Goal: Use online tool/utility: Utilize a website feature to perform a specific function

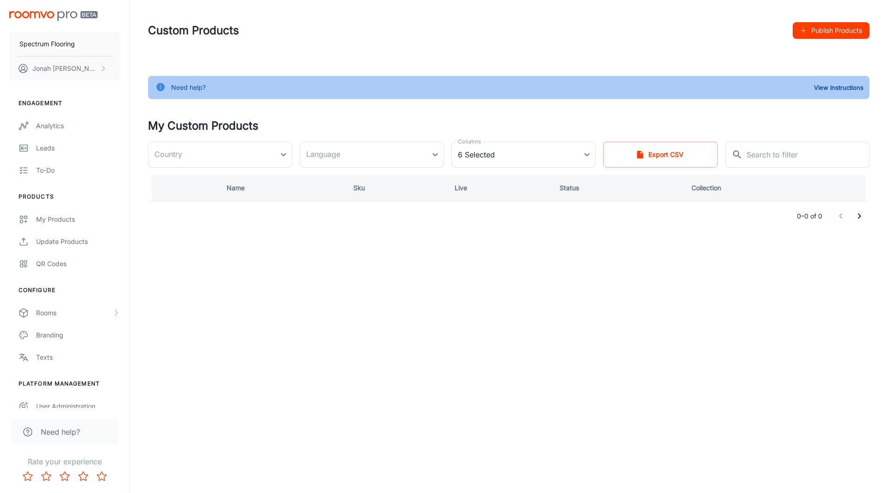
type input "[GEOGRAPHIC_DATA]"
type input "en-us"
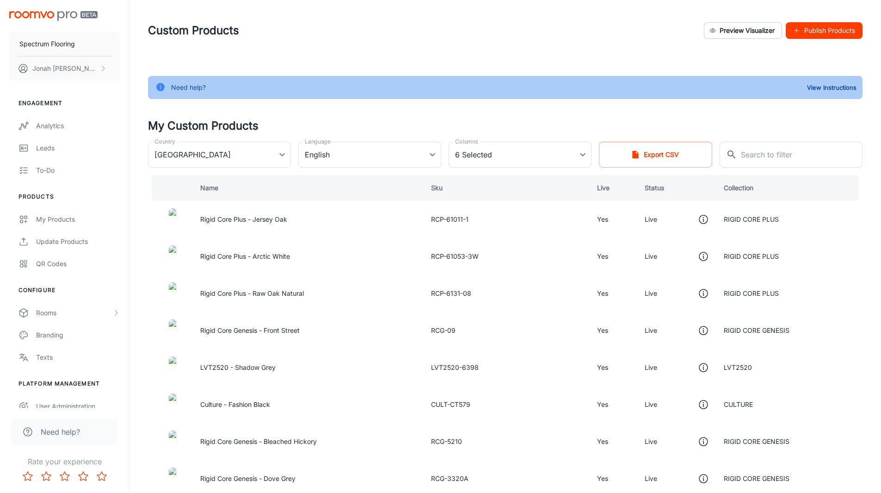
click at [48, 13] on img "scrollable content" at bounding box center [53, 16] width 88 height 10
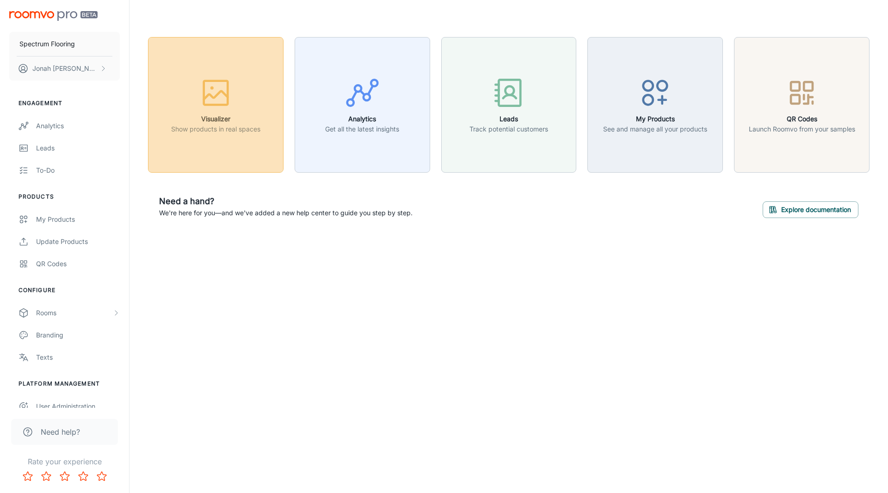
click at [262, 92] on button "Visualizer Show products in real spaces" at bounding box center [216, 105] width 136 height 136
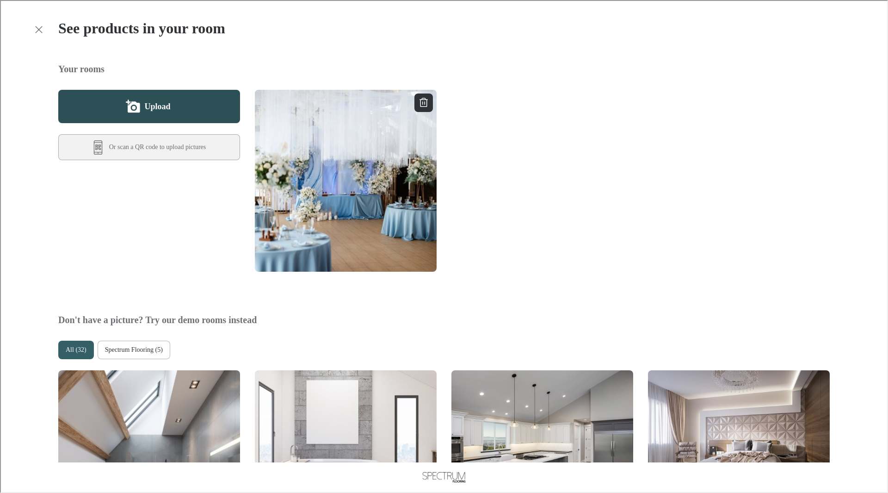
click at [189, 93] on button "Upload" at bounding box center [148, 105] width 182 height 33
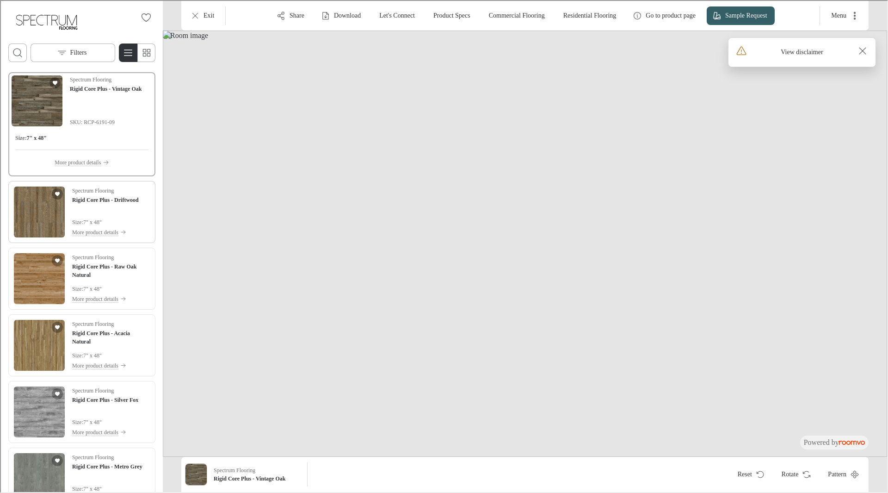
click at [41, 227] on img "See Rigid Core Plus - Driftwood in the room" at bounding box center [38, 210] width 51 height 51
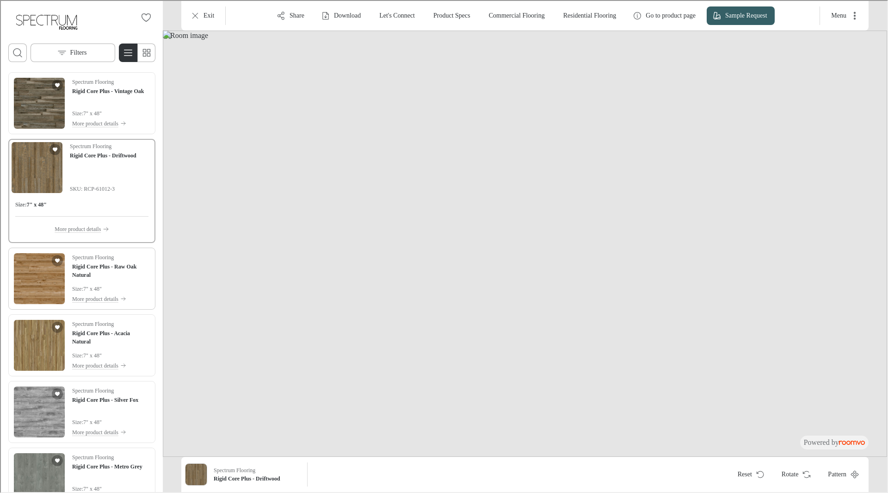
click at [32, 275] on img "See Rigid Core Plus - Raw Oak Natural in the room" at bounding box center [38, 277] width 51 height 51
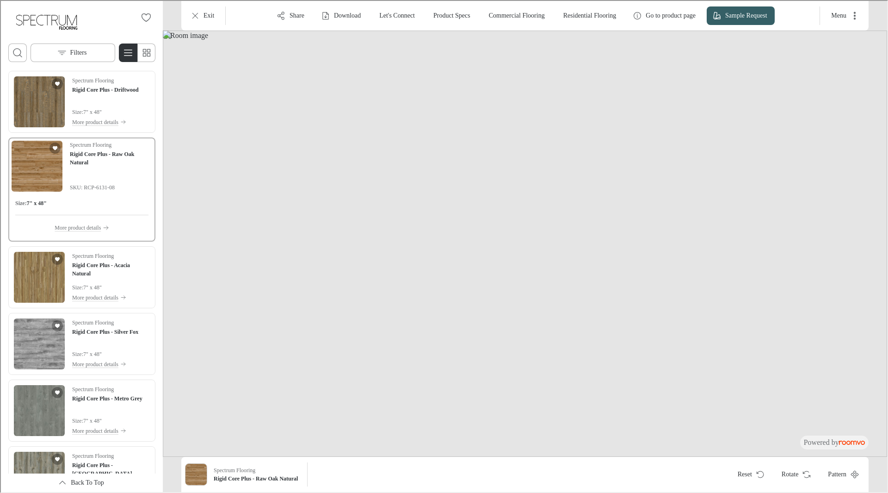
scroll to position [68, 0]
click at [36, 289] on img "See Rigid Core Plus - Acacia Natural in the room" at bounding box center [38, 275] width 51 height 51
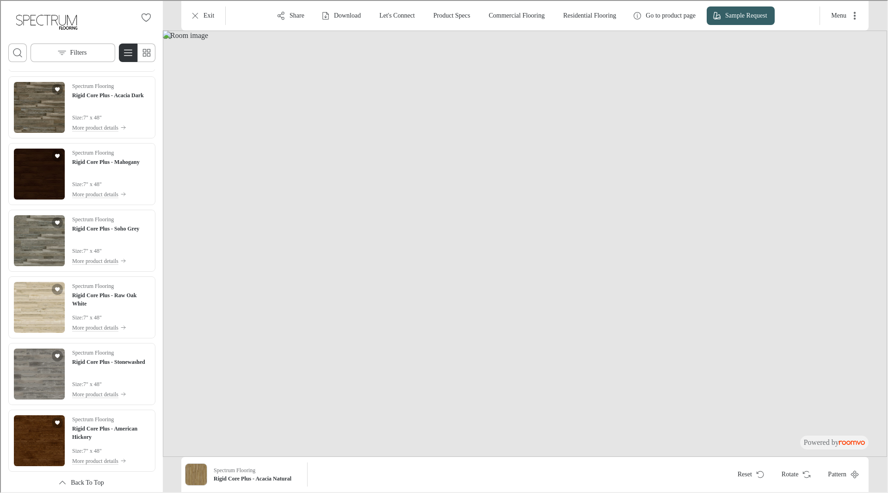
scroll to position [704, 0]
click at [31, 302] on img "See Rigid Core Plus - Raw Oak White in the room" at bounding box center [38, 305] width 51 height 51
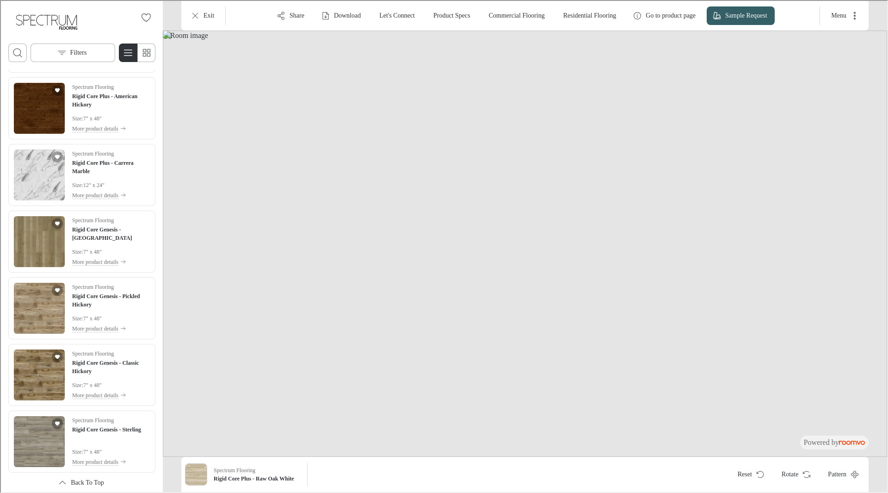
scroll to position [1040, 0]
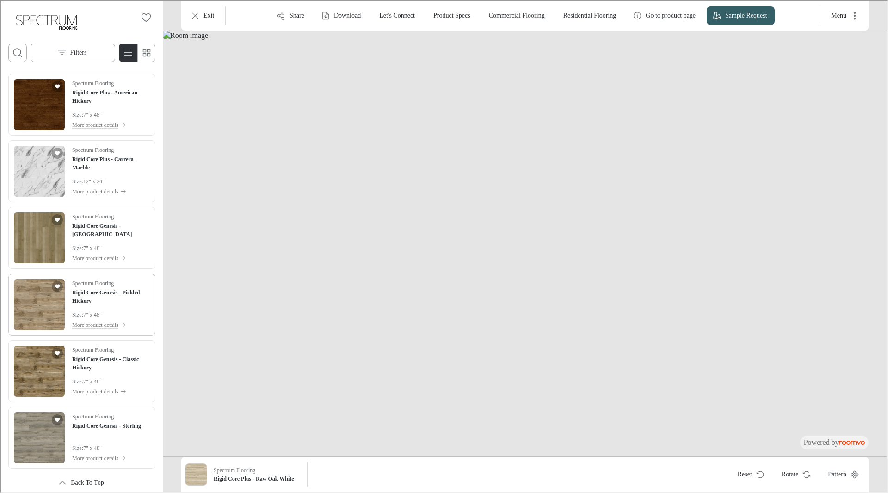
click at [33, 295] on img "See Rigid Core Genesis - Pickled Hickory in the room" at bounding box center [38, 303] width 51 height 51
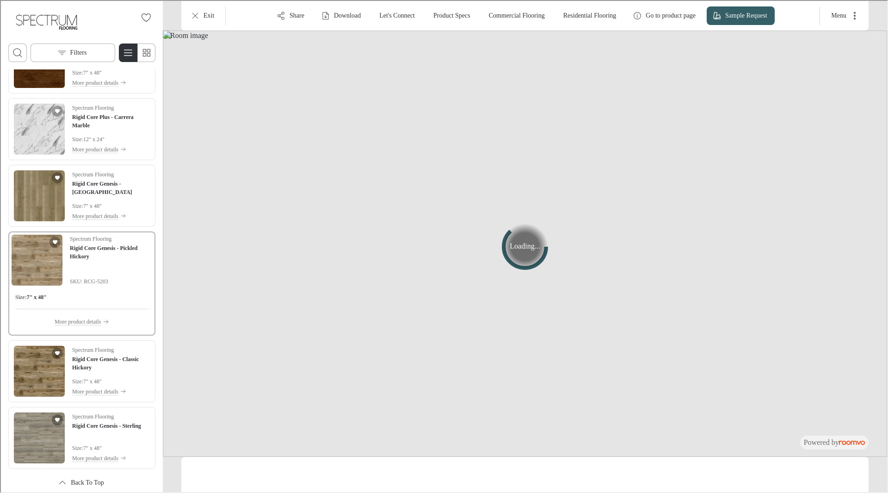
scroll to position [998, 0]
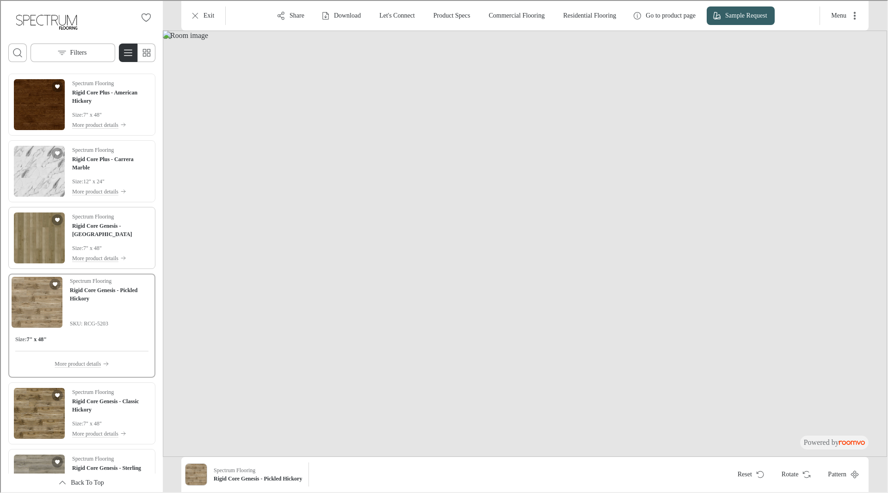
click at [28, 251] on img "See Rigid Core Genesis - North Wharf in the room" at bounding box center [38, 236] width 51 height 51
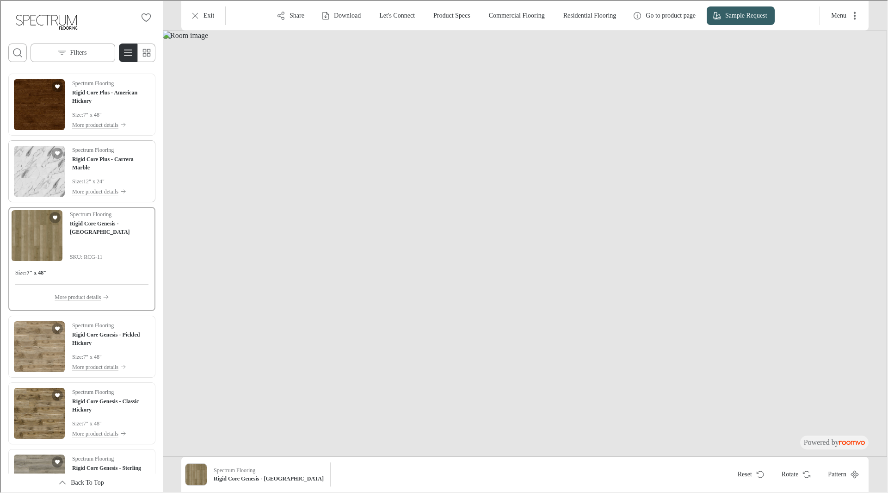
click at [49, 179] on img "See Rigid Core Plus - Carrera Marble in the room" at bounding box center [38, 170] width 51 height 51
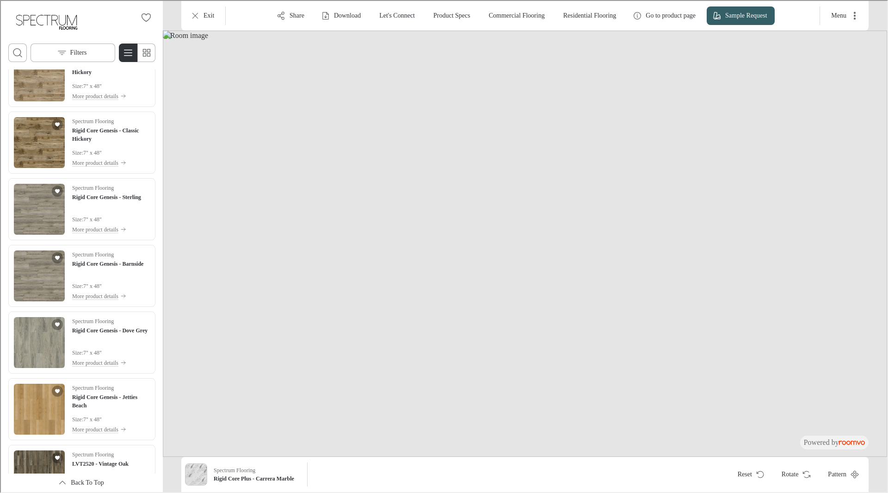
scroll to position [1268, 0]
click at [24, 406] on img "See Rigid Core Genesis - Jetties Beach in the room" at bounding box center [38, 407] width 51 height 51
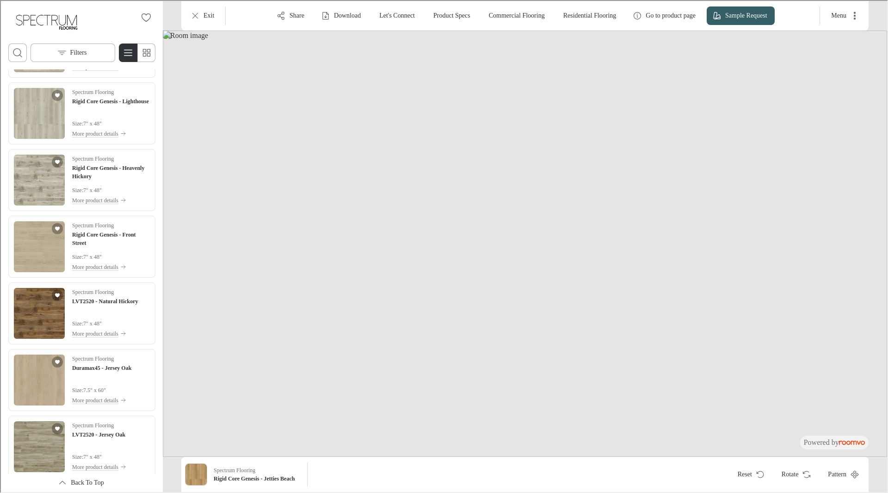
scroll to position [3163, 0]
click at [34, 382] on img "See Duramax45 - Jersey Oak in the room" at bounding box center [38, 378] width 51 height 51
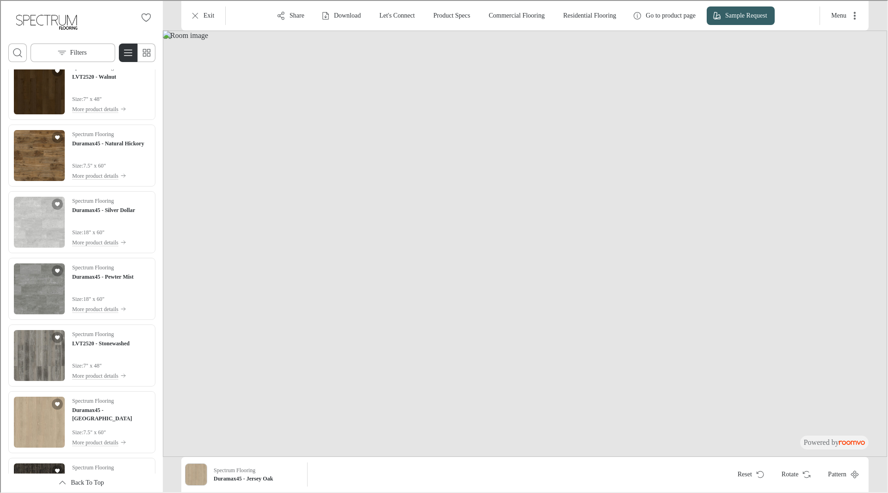
scroll to position [3720, 0]
click at [52, 415] on img "See Duramax45 - Front Street in the room" at bounding box center [38, 420] width 51 height 51
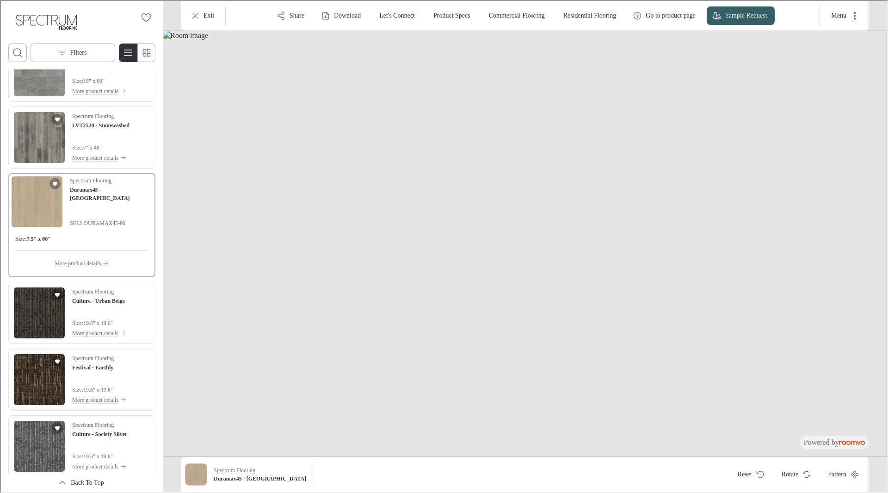
scroll to position [3896, 0]
click at [34, 355] on img "See Festival - Earthly in the room" at bounding box center [38, 377] width 51 height 51
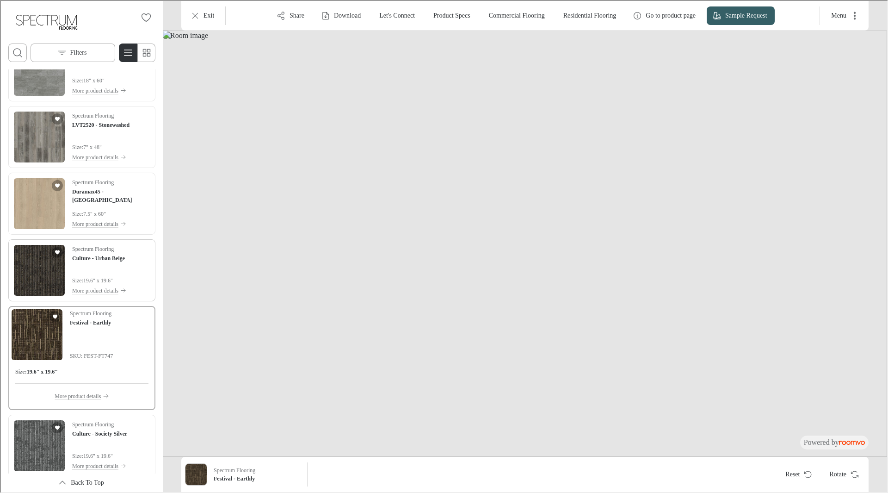
click at [25, 268] on img "See Culture - Urban Beige in the room" at bounding box center [38, 269] width 51 height 51
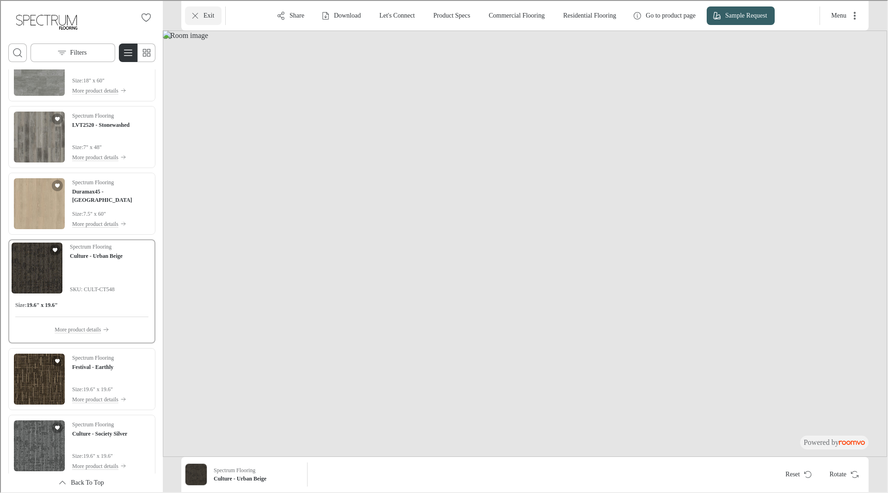
click at [203, 9] on button "Exit" at bounding box center [202, 15] width 37 height 18
